Goal: Task Accomplishment & Management: Manage account settings

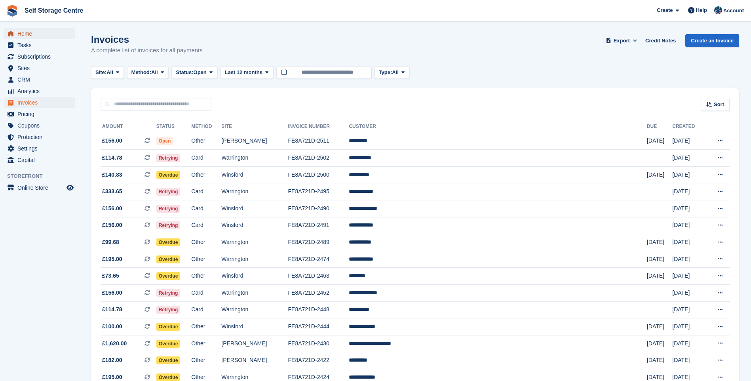
click at [32, 34] on span "Home" at bounding box center [40, 33] width 47 height 11
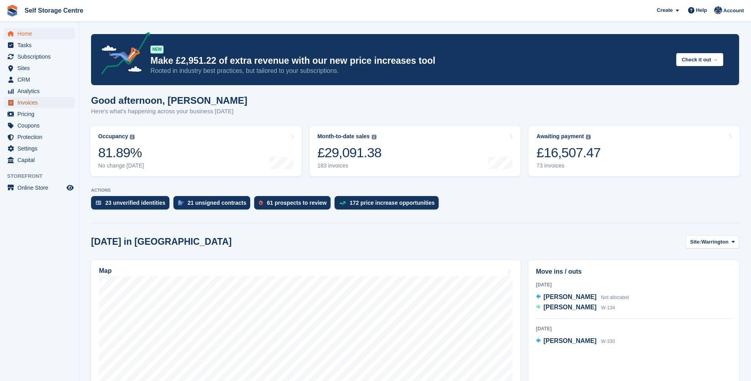
click at [31, 103] on span "Invoices" at bounding box center [40, 102] width 47 height 11
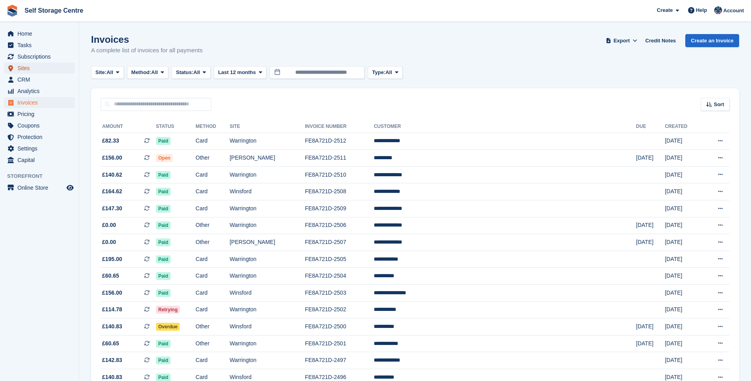
click at [28, 68] on span "Sites" at bounding box center [40, 68] width 47 height 11
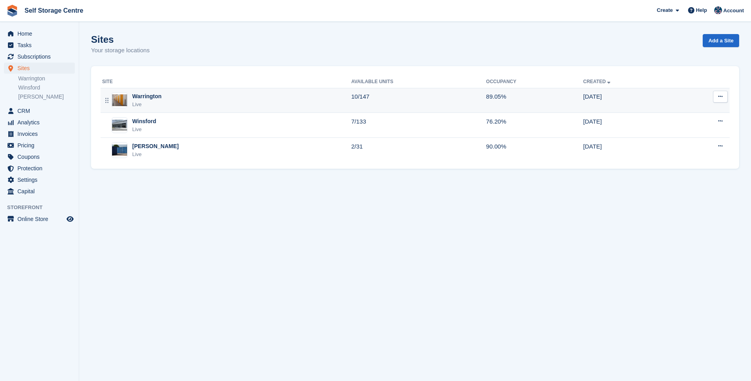
click at [178, 96] on div "Warrington Live" at bounding box center [226, 100] width 249 height 16
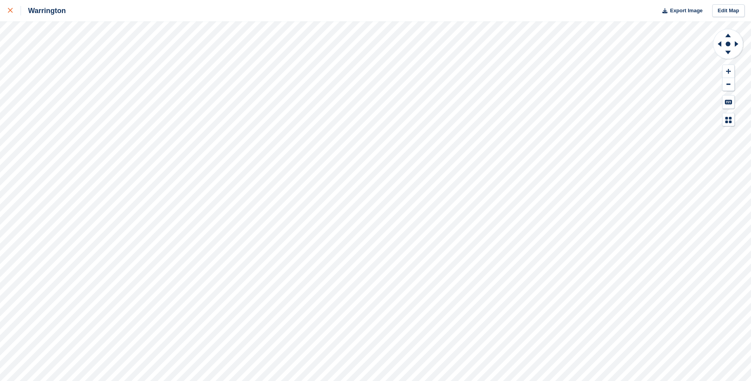
click at [13, 9] on div at bounding box center [14, 10] width 13 height 9
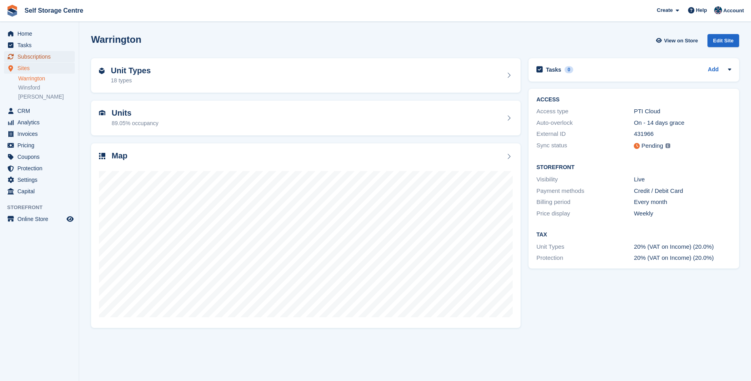
click at [45, 55] on span "Subscriptions" at bounding box center [40, 56] width 47 height 11
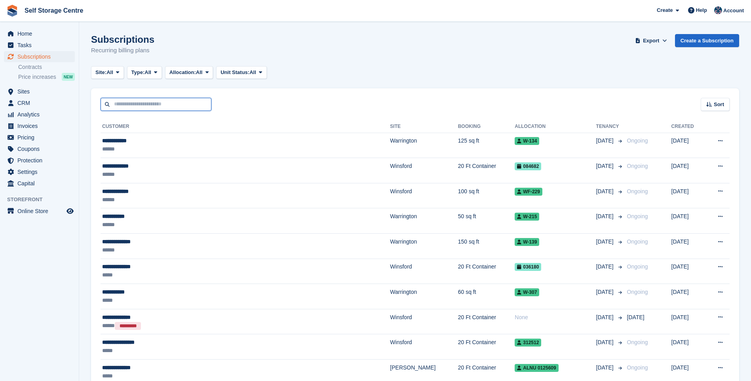
drag, startPoint x: 0, startPoint y: 0, endPoint x: 158, endPoint y: 106, distance: 190.7
click at [158, 106] on input "text" at bounding box center [156, 104] width 111 height 13
type input "*******"
